Goal: Find specific page/section: Find specific page/section

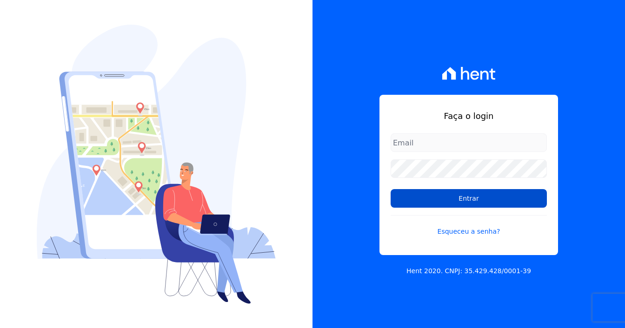
type input "marcos.real@realmarka.com.br"
click at [468, 198] on input "Entrar" at bounding box center [469, 198] width 156 height 19
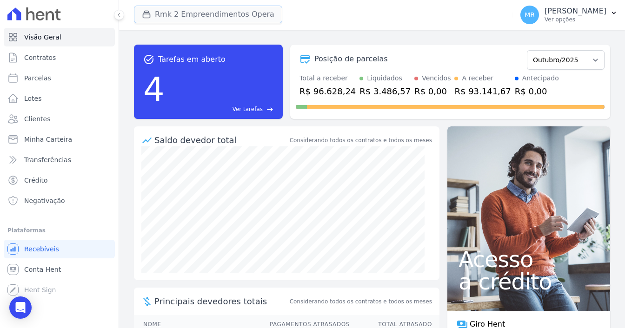
click at [226, 13] on button "Rmk 2 Empreendimentos Opera" at bounding box center [208, 15] width 148 height 18
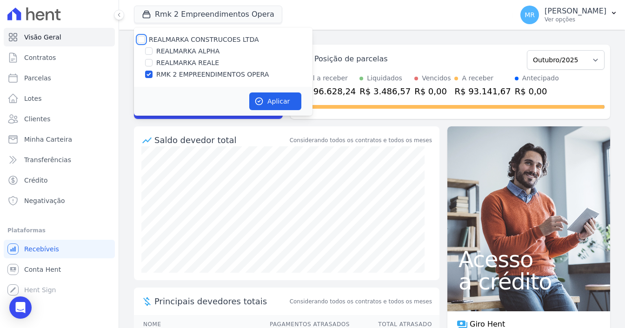
click at [141, 38] on input "REALMARKA CONSTRUCOES LTDA" at bounding box center [141, 39] width 7 height 7
checkbox input "true"
drag, startPoint x: 139, startPoint y: 38, endPoint x: 146, endPoint y: 46, distance: 10.9
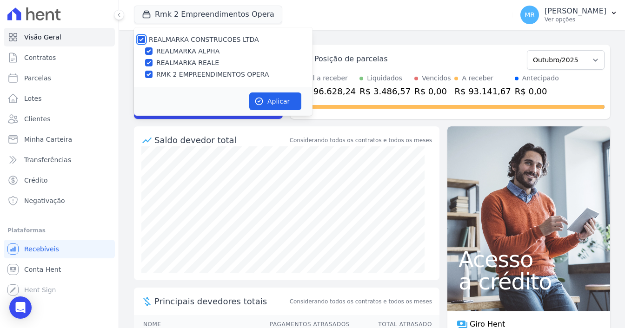
click at [139, 38] on input "REALMARKA CONSTRUCOES LTDA" at bounding box center [141, 39] width 7 height 7
checkbox input "false"
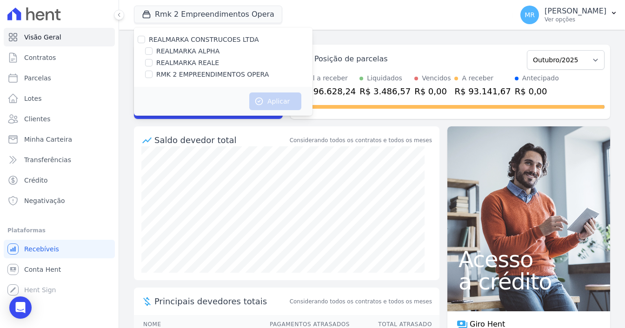
click at [146, 46] on div at bounding box center [148, 50] width 7 height 9
click at [148, 51] on input "REALMARKA ALPHA" at bounding box center [148, 50] width 7 height 7
checkbox input "true"
click at [296, 103] on button "Aplicar" at bounding box center [275, 102] width 52 height 18
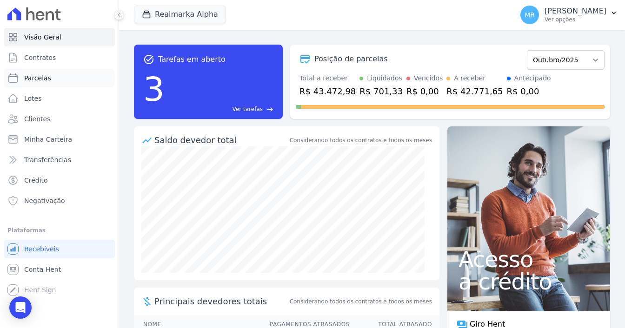
click at [60, 82] on link "Parcelas" at bounding box center [59, 78] width 111 height 19
select select
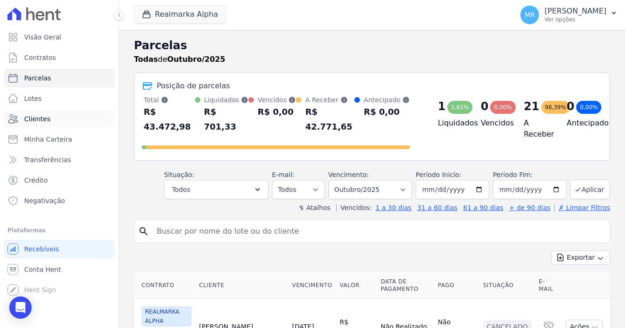
click at [69, 115] on link "Clientes" at bounding box center [59, 119] width 111 height 19
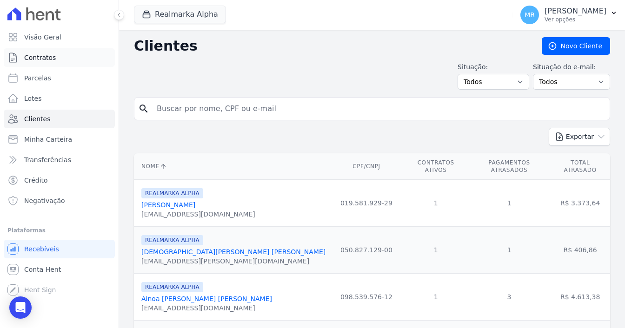
click at [72, 54] on link "Contratos" at bounding box center [59, 57] width 111 height 19
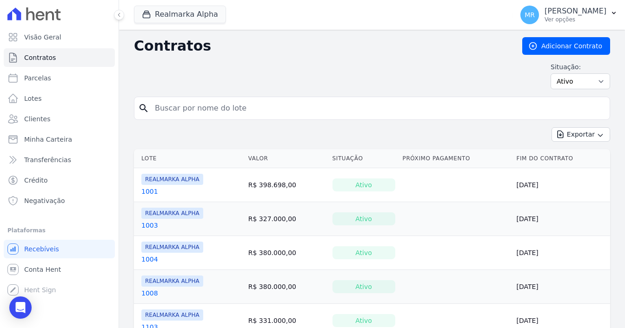
click at [164, 101] on input "search" at bounding box center [377, 108] width 457 height 19
drag, startPoint x: 163, startPoint y: 12, endPoint x: 157, endPoint y: 19, distance: 9.6
click at [162, 12] on button "Realmarka Alpha" at bounding box center [180, 15] width 92 height 18
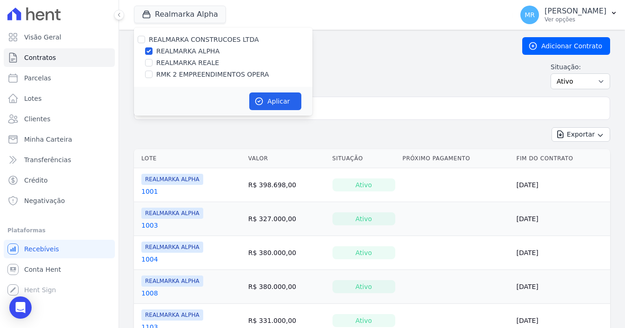
click at [145, 39] on div "REALMARKA CONSTRUCOES LTDA" at bounding box center [223, 40] width 179 height 10
click at [151, 51] on input "REALMARKA ALPHA" at bounding box center [148, 50] width 7 height 7
checkbox input "false"
click at [147, 73] on input "RMK 2 EMPREENDIMENTOS OPERA" at bounding box center [148, 74] width 7 height 7
checkbox input "true"
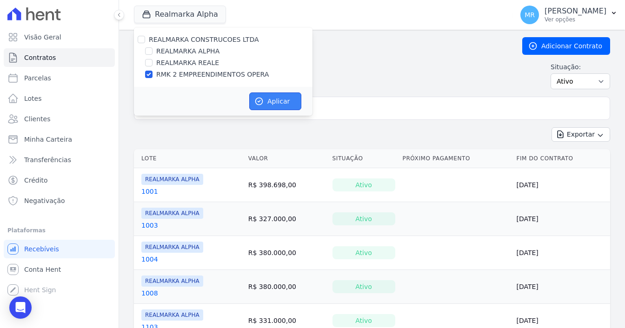
click at [263, 103] on icon "button" at bounding box center [258, 101] width 9 height 9
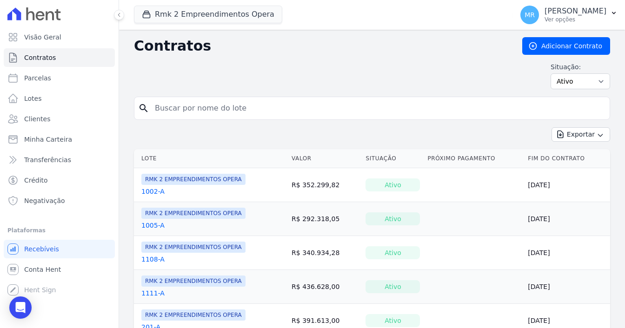
click at [184, 113] on input "search" at bounding box center [377, 108] width 457 height 19
type input "205"
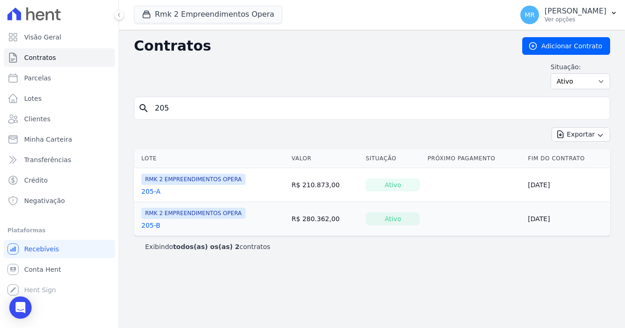
click at [149, 191] on link "205-A" at bounding box center [150, 191] width 19 height 9
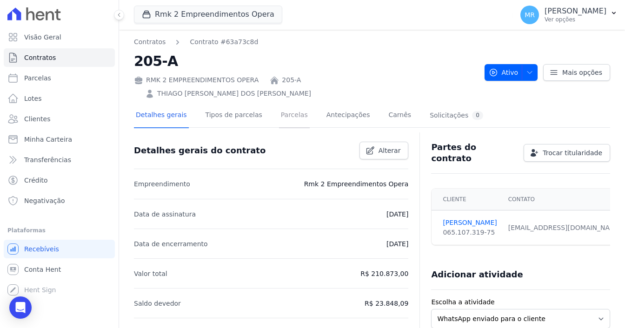
click at [279, 104] on link "Parcelas" at bounding box center [294, 116] width 31 height 25
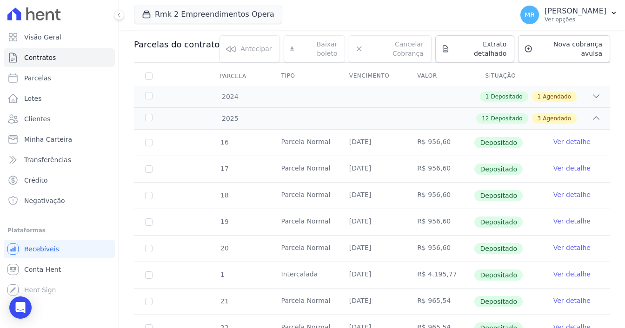
scroll to position [93, 0]
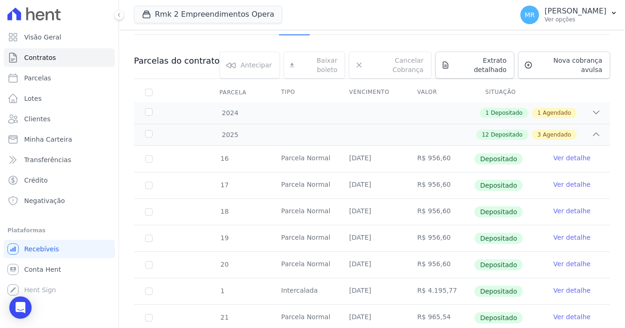
drag, startPoint x: 413, startPoint y: 273, endPoint x: 448, endPoint y: 279, distance: 35.5
click at [448, 279] on td "R$ 4.195,77" at bounding box center [440, 292] width 68 height 26
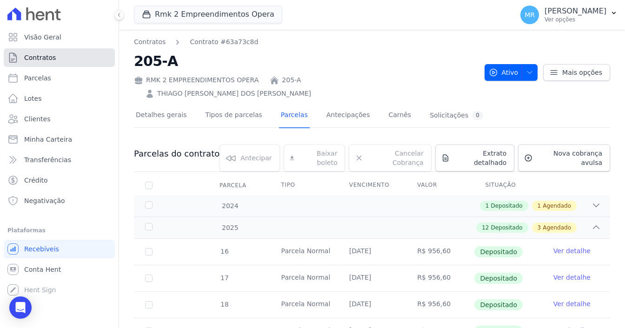
click at [59, 56] on link "Contratos" at bounding box center [59, 57] width 111 height 19
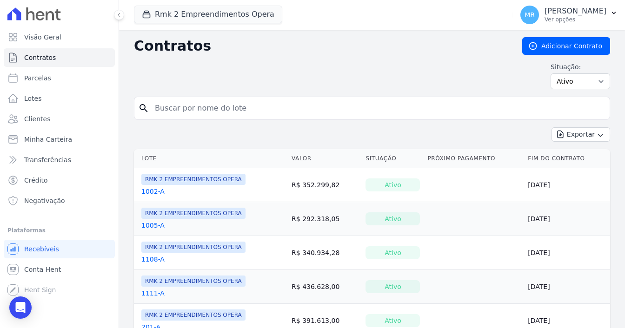
click at [199, 108] on input "search" at bounding box center [377, 108] width 457 height 19
type input "209"
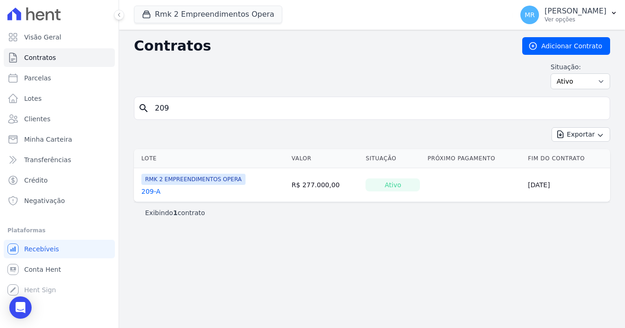
click at [146, 192] on link "209-A" at bounding box center [150, 191] width 19 height 9
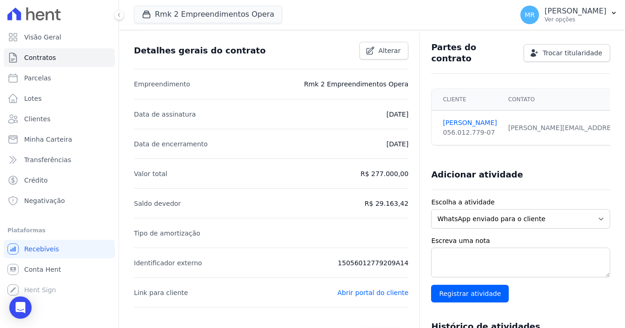
scroll to position [46, 0]
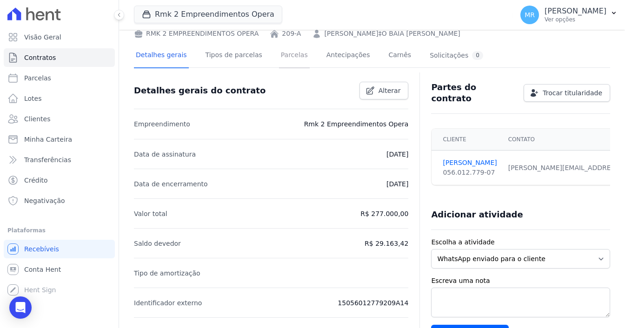
click at [291, 58] on link "Parcelas" at bounding box center [294, 56] width 31 height 25
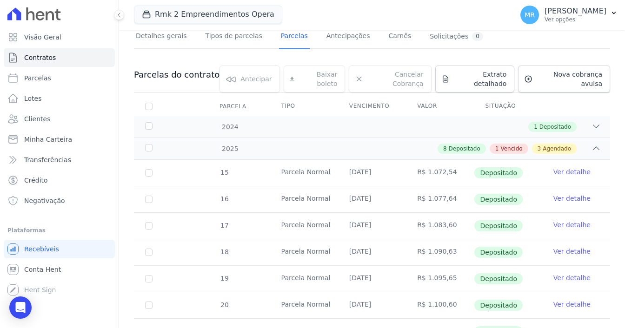
scroll to position [46, 0]
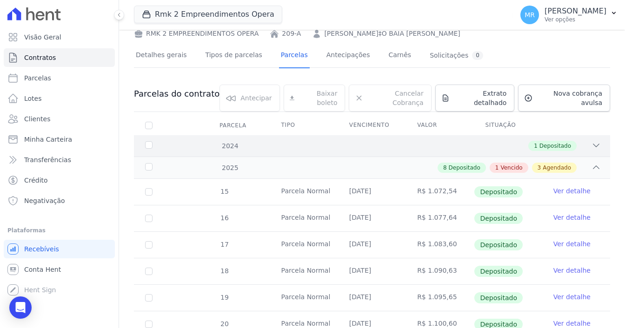
click at [147, 141] on div "2024" at bounding box center [163, 146] width 41 height 10
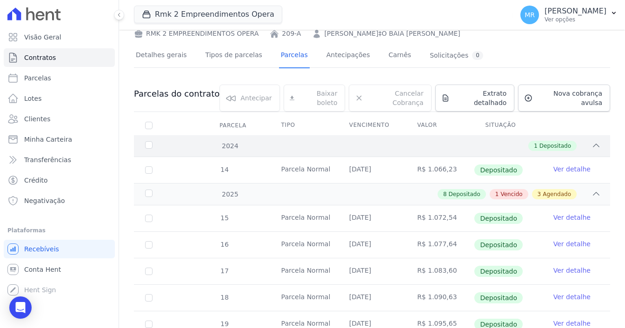
click at [577, 141] on div "1 Depositado" at bounding box center [395, 146] width 411 height 10
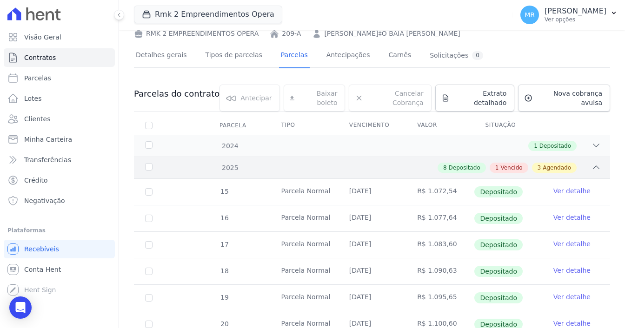
click at [591, 163] on icon at bounding box center [595, 167] width 9 height 9
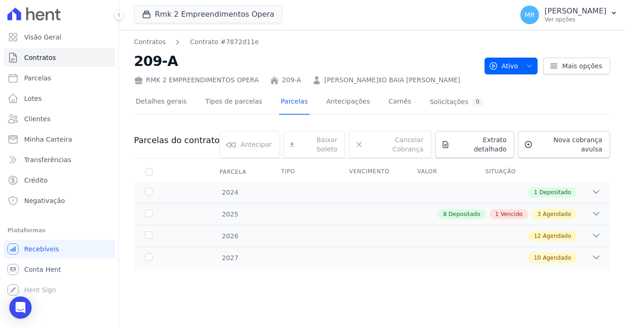
scroll to position [0, 0]
click at [149, 188] on div "2024" at bounding box center [163, 193] width 41 height 10
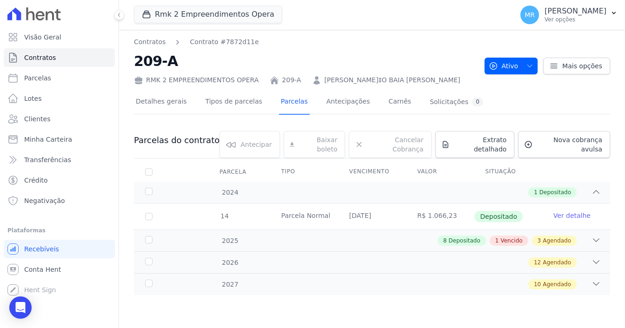
click at [575, 211] on link "Ver detalhe" at bounding box center [571, 215] width 37 height 9
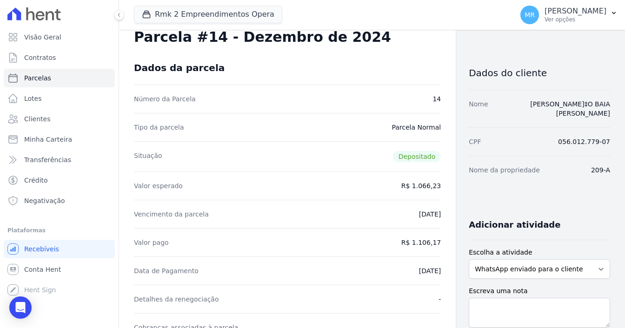
scroll to position [46, 0]
